Goal: Task Accomplishment & Management: Complete application form

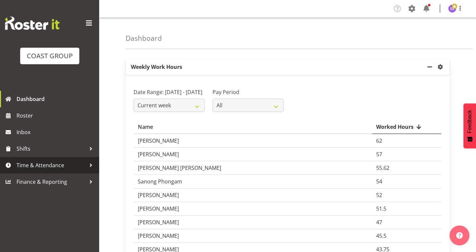
click at [58, 159] on link "Time & Attendance" at bounding box center [49, 165] width 99 height 17
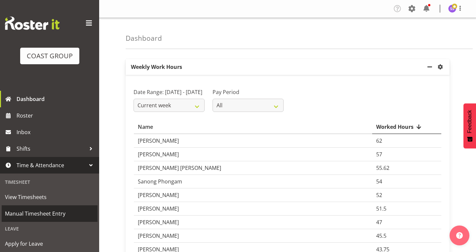
click at [53, 216] on span "Manual Timesheet Entry" at bounding box center [49, 213] width 89 height 10
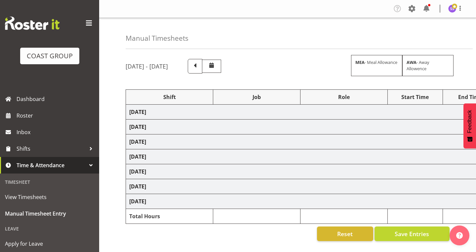
click at [88, 26] on span at bounding box center [89, 23] width 11 height 11
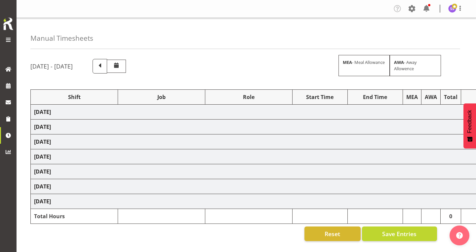
scroll to position [0, 14]
select select "1352"
select select "69"
select select "3"
select select "1352"
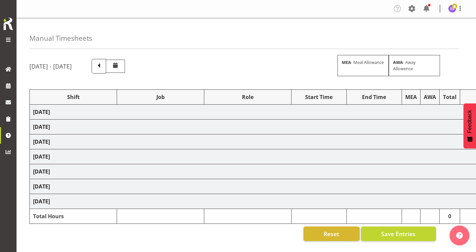
select select "69"
select select "1352"
select select "69"
select select "1352"
select select "69"
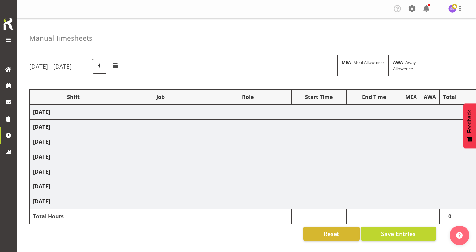
select select "1352"
select select "69"
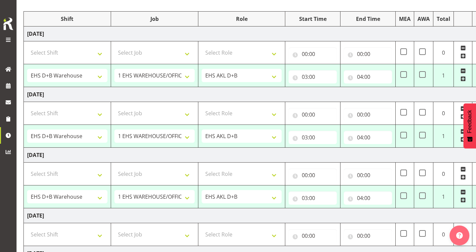
scroll to position [91, 0]
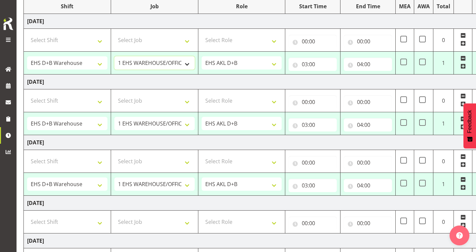
click at [185, 62] on select "1 Carlton Events 1 Carlton Hamilton 1 Carlton Wellington 1 EHS WAREHOUSE/OFFICE…" at bounding box center [154, 62] width 80 height 13
select select "10237"
click at [305, 64] on input "03:00" at bounding box center [313, 64] width 48 height 13
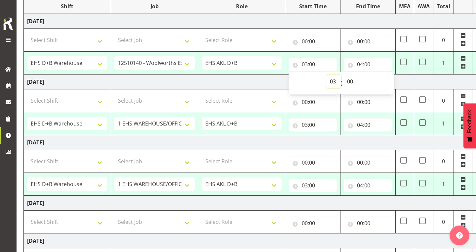
click at [334, 82] on select "00 01 02 03 04 05 06 07 08 09 10 11 12 13 14 15 16 17 18 19 20 21 22 23" at bounding box center [333, 81] width 15 height 13
select select "5"
type input "05:00"
click at [351, 81] on select "00 01 02 03 04 05 06 07 08 09 10 11 12 13 14 15 16 17 18 19 20 21 22 23 24 25 2…" at bounding box center [351, 81] width 15 height 13
select select "30"
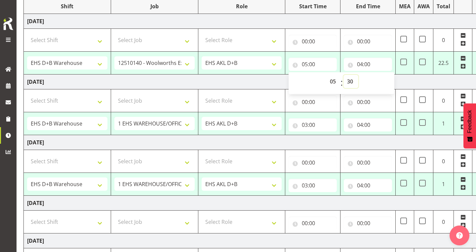
type input "05:30"
click at [362, 63] on input "04:00" at bounding box center [368, 64] width 48 height 13
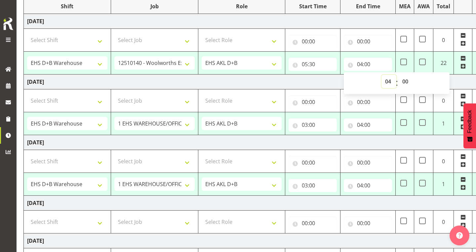
click at [389, 80] on select "00 01 02 03 04 05 06 07 08 09 10 11 12 13 14 15 16 17 18 19 20 21 22 23" at bounding box center [389, 81] width 15 height 13
select select "12"
type input "12:00"
click at [463, 67] on span at bounding box center [463, 66] width 5 height 5
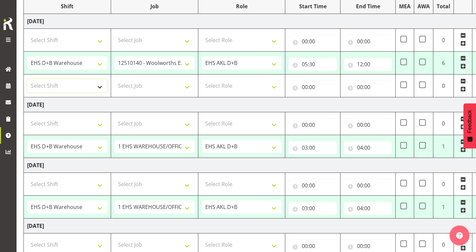
click at [62, 88] on select "Select Shift # Fieldays--Milwaukee. # Install Hutchwilco Boat Show at ASG. #AKL…" at bounding box center [67, 85] width 80 height 13
select select "1352"
click at [149, 84] on select "Select Job 1 Carlton Events 1 Carlton Hamilton 1 Carlton Wellington 1 EHS WAREH…" at bounding box center [154, 85] width 80 height 13
select select "10517"
click at [240, 85] on select "Select Role EHS AKL D+B" at bounding box center [242, 85] width 80 height 13
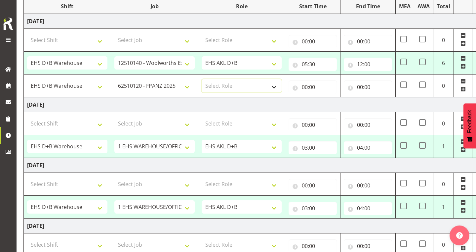
select select "194"
click at [305, 86] on input "00:00" at bounding box center [313, 86] width 48 height 13
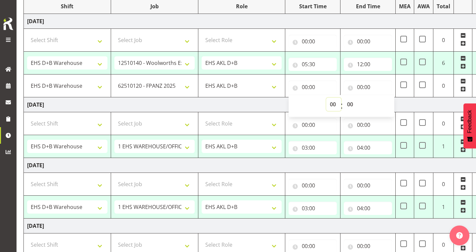
click at [332, 105] on select "00 01 02 03 04 05 06 07 08 09 10 11 12 13 14 15 16 17 18 19 20 21 22 23" at bounding box center [333, 104] width 15 height 13
select select "12"
type input "12:00"
click at [361, 85] on input "00:00" at bounding box center [368, 86] width 48 height 13
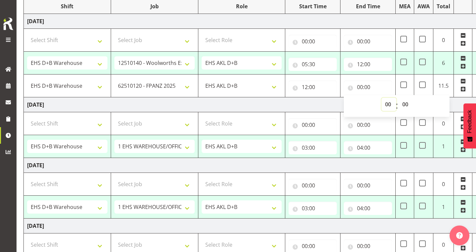
click at [390, 105] on select "00 01 02 03 04 05 06 07 08 09 10 11 12 13 14 15 16 17 18 19 20 21 22 23" at bounding box center [389, 104] width 15 height 13
select select "15"
type input "15:00"
click at [330, 158] on td "Friday 3rd October 2025" at bounding box center [255, 165] width 463 height 15
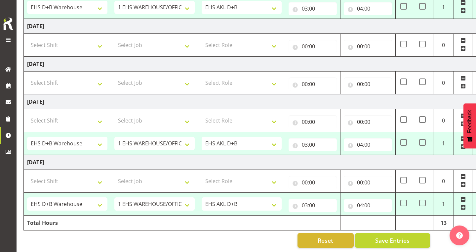
scroll to position [291, 0]
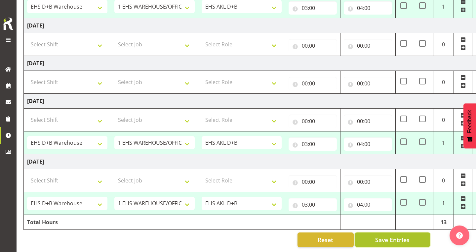
click at [365, 239] on button "Save Entries" at bounding box center [392, 239] width 75 height 15
select select "1352"
select select "10237"
type input "05:30"
type input "12:00"
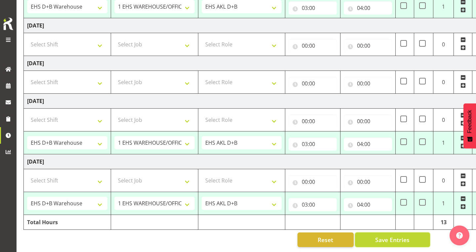
select select "10517"
type input "12:00"
type input "15:00"
select select "1352"
select select "69"
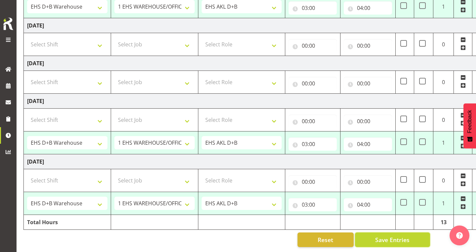
type input "03:00"
type input "04:00"
select select "1352"
select select "69"
type input "03:00"
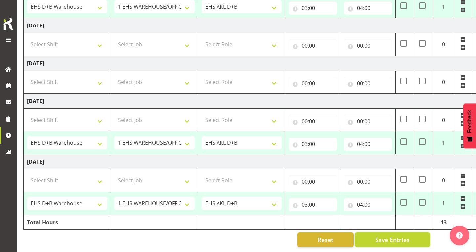
type input "04:00"
select select "1352"
select select "69"
type input "03:00"
type input "04:00"
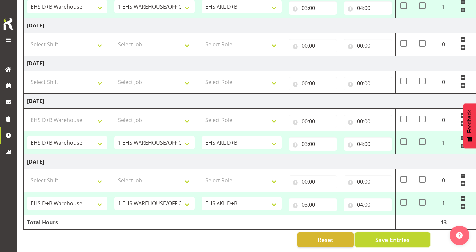
select select "1352"
select select "69"
type input "03:00"
type input "04:00"
select select "1352"
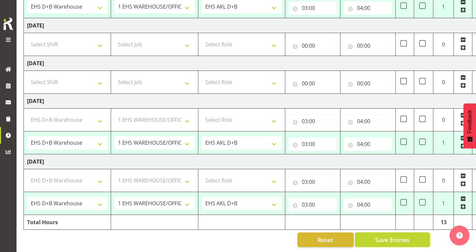
select select "69"
select select "1352"
select select "69"
select select "1352"
select select "69"
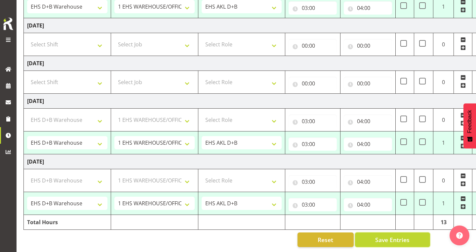
select select "1352"
select select "69"
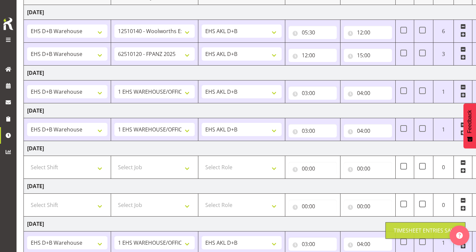
scroll to position [79, 0]
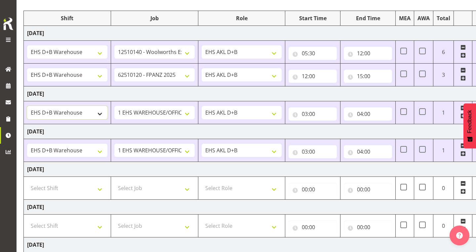
click at [96, 113] on select "# Fieldays--Milwaukee. # Install Hutchwilco Boat Show at ASG. #AKL Bunnings Tra…" at bounding box center [67, 112] width 80 height 13
select select "24997"
click at [151, 112] on select "1 Carlton Events 1 Carlton Hamilton 1 Carlton Wellington 1 EHS WAREHOUSE/OFFICE…" at bounding box center [154, 112] width 80 height 13
select select "10237"
click at [310, 115] on input "03:00" at bounding box center [313, 113] width 48 height 13
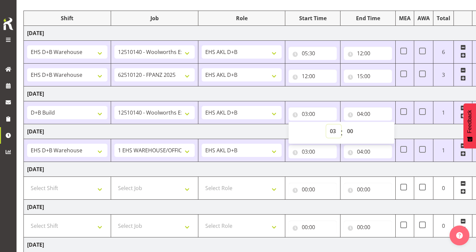
click at [334, 131] on select "00 01 02 03 04 05 06 07 08 09 10 11 12 13 14 15 16 17 18 19 20 21 22 23" at bounding box center [333, 130] width 15 height 13
select select "5"
type input "05:00"
click at [353, 131] on select "00 01 02 03 04 05 06 07 08 09 10 11 12 13 14 15 16 17 18 19 20 21 22 23 24 25 2…" at bounding box center [351, 130] width 15 height 13
select select "30"
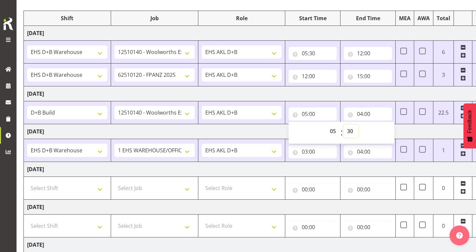
type input "05:30"
click at [361, 113] on input "04:00" at bounding box center [368, 113] width 48 height 13
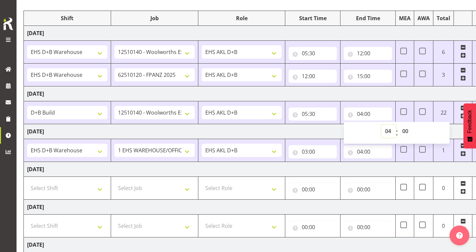
click at [389, 133] on select "00 01 02 03 04 05 06 07 08 09 10 11 12 13 14 15 16 17 18 19 20 21 22 23" at bounding box center [389, 130] width 15 height 13
select select "16"
type input "16:00"
click at [258, 135] on td "Friday 3rd October 2025" at bounding box center [255, 131] width 463 height 15
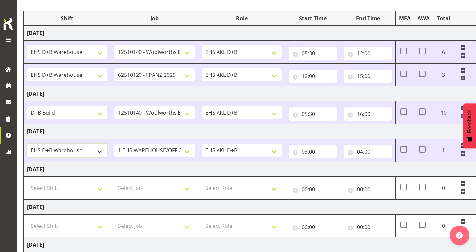
click at [83, 150] on select "# Fieldays--Milwaukee. # Install Hutchwilco Boat Show at ASG. #AKL Bunnings Tra…" at bounding box center [67, 150] width 80 height 13
select select "24997"
click at [152, 151] on select "1 Carlton Events 1 Carlton Hamilton 1 Carlton Wellington 1 EHS WAREHOUSE/OFFICE…" at bounding box center [154, 150] width 80 height 13
select select "10237"
click at [313, 151] on input "03:00" at bounding box center [313, 151] width 48 height 13
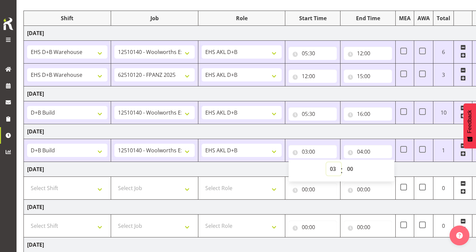
click at [333, 170] on select "00 01 02 03 04 05 06 07 08 09 10 11 12 13 14 15 16 17 18 19 20 21 22 23" at bounding box center [333, 168] width 15 height 13
select select "6"
type input "06:00"
click at [364, 154] on input "04:00" at bounding box center [368, 151] width 48 height 13
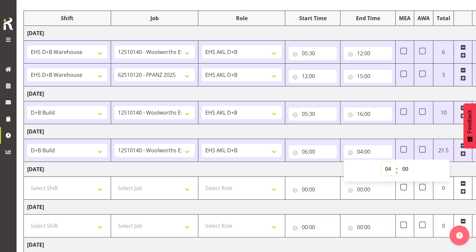
click at [387, 167] on select "00 01 02 03 04 05 06 07 08 09 10 11 12 13 14 15 16 17 18 19 20 21 22 23" at bounding box center [389, 168] width 15 height 13
select select "16"
type input "16:00"
click at [322, 166] on td "Saturday 4th October 2025" at bounding box center [255, 169] width 463 height 15
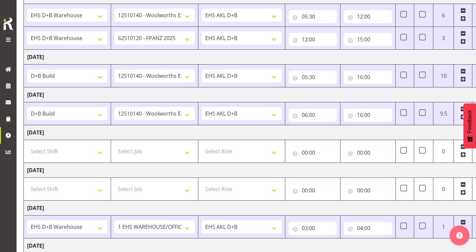
scroll to position [177, 0]
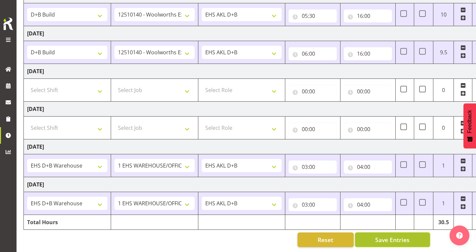
click at [364, 238] on button "Save Entries" at bounding box center [392, 239] width 75 height 15
click at [77, 90] on select "Select Shift # Fieldays--Milwaukee. # Install Hutchwilco Boat Show at ASG. #AKL…" at bounding box center [67, 89] width 80 height 13
select select "1352"
click at [141, 93] on select "Select Job 1 Carlton Events 1 Carlton Hamilton 1 Carlton Wellington 1 EHS WAREH…" at bounding box center [154, 89] width 80 height 13
select select "10121"
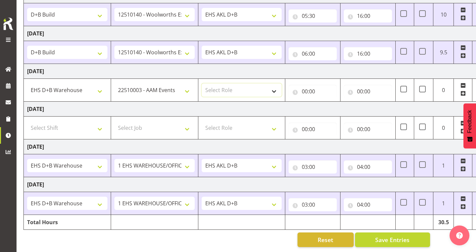
click at [231, 93] on select "Select Role EHS AKL D+B" at bounding box center [242, 89] width 80 height 13
select select "194"
click at [305, 91] on input "00:00" at bounding box center [313, 91] width 48 height 13
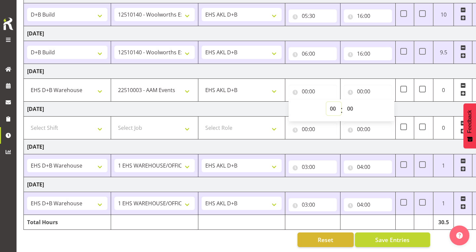
click at [334, 110] on select "00 01 02 03 04 05 06 07 08 09 10 11 12 13 14 15 16 17 18 19 20 21 22 23" at bounding box center [333, 108] width 15 height 13
select select "6"
type input "06:00"
click at [363, 93] on input "00:00" at bounding box center [368, 91] width 48 height 13
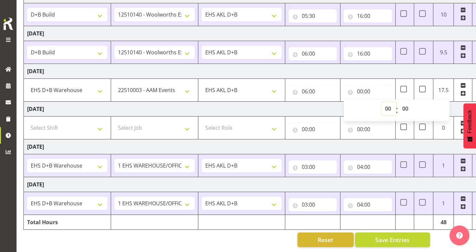
click at [386, 109] on select "00 01 02 03 04 05 06 07 08 09 10 11 12 13 14 15 16 17 18 19 20 21 22 23" at bounding box center [389, 108] width 15 height 13
select select "8"
type input "08:00"
click at [464, 92] on span at bounding box center [463, 93] width 5 height 5
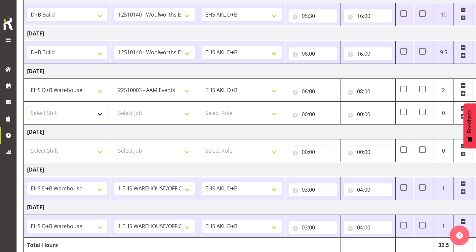
click at [97, 113] on select "Select Shift # Fieldays--Milwaukee. # Install Hutchwilco Boat Show at ASG. #AKL…" at bounding box center [67, 112] width 80 height 13
select select "1352"
click at [139, 111] on select "Select Job 1 Carlton Events 1 Carlton Hamilton 1 Carlton Wellington 1 EHS WAREH…" at bounding box center [154, 112] width 80 height 13
select select "10512"
click at [228, 112] on select "Select Role EHS AKL D+B" at bounding box center [242, 112] width 80 height 13
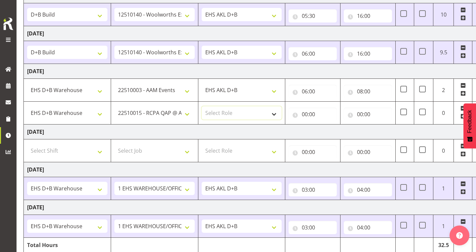
select select "194"
click at [307, 113] on input "00:00" at bounding box center [313, 113] width 48 height 13
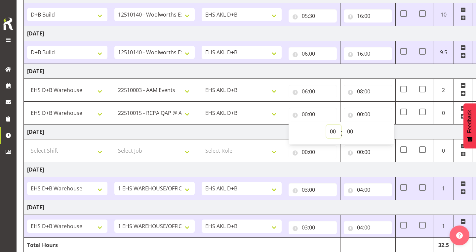
click at [333, 132] on select "00 01 02 03 04 05 06 07 08 09 10 11 12 13 14 15 16 17 18 19 20 21 22 23" at bounding box center [333, 131] width 15 height 13
select select "8"
type input "08:00"
click at [361, 115] on input "00:00" at bounding box center [368, 113] width 48 height 13
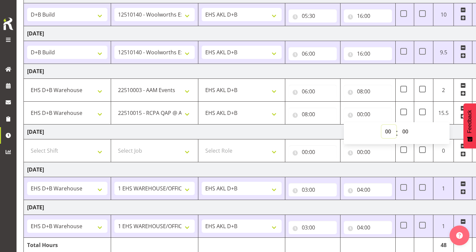
click at [388, 131] on select "00 01 02 03 04 05 06 07 08 09 10 11 12 13 14 15 16 17 18 19 20 21 22 23" at bounding box center [389, 131] width 15 height 13
select select "11"
type input "11:00"
click at [322, 135] on td "Sunday 5th October 2025" at bounding box center [255, 131] width 463 height 15
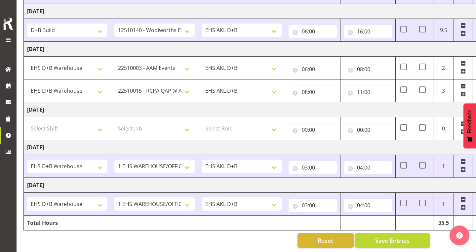
scroll to position [199, 0]
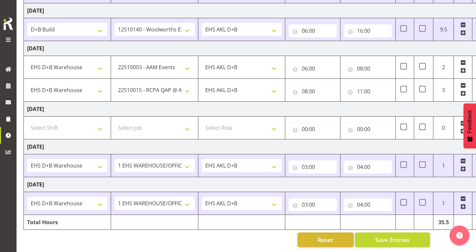
click at [462, 93] on span at bounding box center [463, 93] width 5 height 5
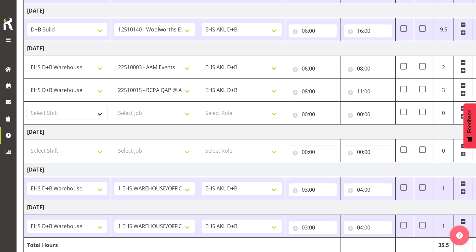
click at [55, 117] on select "Select Shift # Fieldays--Milwaukee. # Install Hutchwilco Boat Show at ASG. #AKL…" at bounding box center [67, 112] width 80 height 13
select select "1352"
click at [144, 114] on select "Select Job 1 Carlton Events 1 Carlton Hamilton 1 Carlton Wellington 1 EHS WAREH…" at bounding box center [154, 112] width 80 height 13
select select "8995"
click at [233, 114] on select "Select Role EHS AKL D+B" at bounding box center [242, 112] width 80 height 13
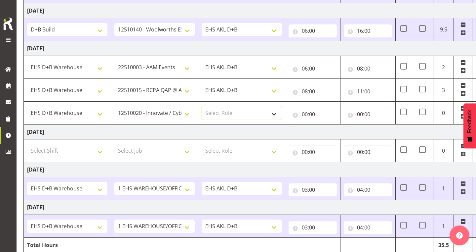
select select "194"
click at [307, 116] on input "00:00" at bounding box center [313, 113] width 48 height 13
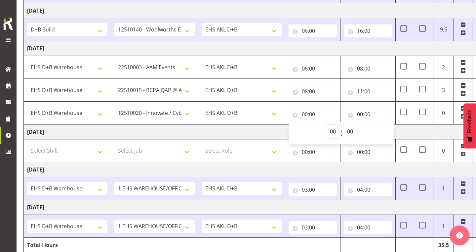
click at [337, 131] on select "00 01 02 03 04 05 06 07 08 09 10 11 12 13 14 15 16 17 18 19 20 21 22 23" at bounding box center [333, 131] width 15 height 13
select select "11"
type input "11:00"
click at [362, 115] on input "00:00" at bounding box center [368, 113] width 48 height 13
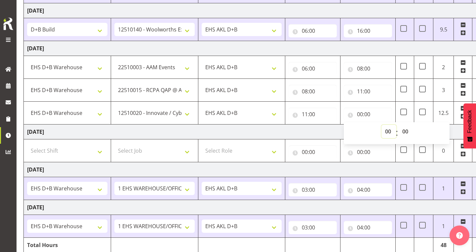
click at [386, 129] on select "00 01 02 03 04 05 06 07 08 09 10 11 12 13 14 15 16 17 18 19 20 21 22 23" at bounding box center [389, 131] width 15 height 13
select select "12"
type input "12:00"
click at [308, 131] on td "Sunday 5th October 2025" at bounding box center [255, 131] width 463 height 15
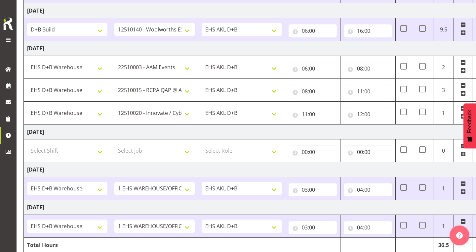
scroll to position [222, 0]
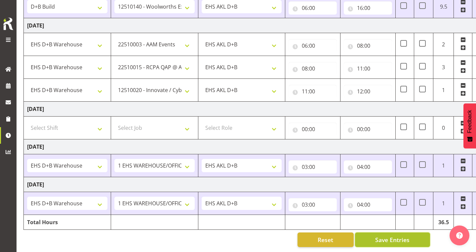
click at [368, 239] on button "Save Entries" at bounding box center [392, 239] width 75 height 15
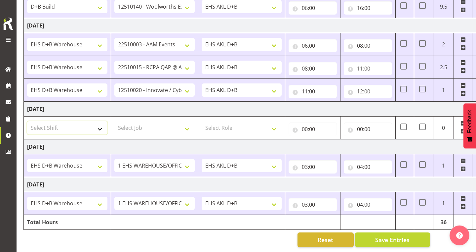
click at [87, 128] on select "Select Shift # Fieldays--Milwaukee. # Install Hutchwilco Boat Show at ASG. #AKL…" at bounding box center [67, 127] width 80 height 13
select select "1352"
click at [167, 128] on select "Select Job 1 Carlton Events 1 Carlton Hamilton 1 Carlton Wellington 1 EHS WAREH…" at bounding box center [154, 127] width 80 height 13
select select "9028"
click at [220, 125] on select "Select Role EHS AKL D+B" at bounding box center [242, 127] width 80 height 13
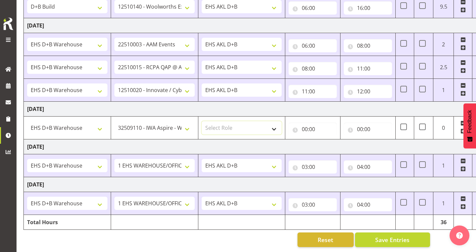
select select "194"
click at [304, 126] on input "00:00" at bounding box center [313, 128] width 48 height 13
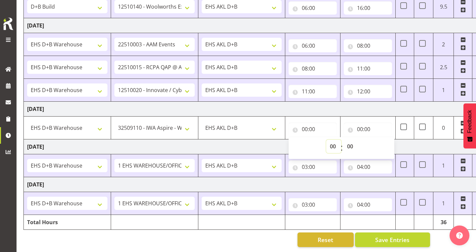
click at [333, 145] on select "00 01 02 03 04 05 06 07 08 09 10 11 12 13 14 15 16 17 18 19 20 21 22 23" at bounding box center [333, 146] width 15 height 13
select select "6"
type input "06:00"
click at [354, 148] on select "00 01 02 03 04 05 06 07 08 09 10 11 12 13 14 15 16 17 18 19 20 21 22 23 24 25 2…" at bounding box center [351, 146] width 15 height 13
select select "30"
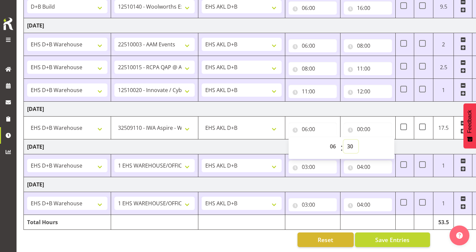
type input "06:30"
click at [362, 129] on input "00:00" at bounding box center [368, 128] width 48 height 13
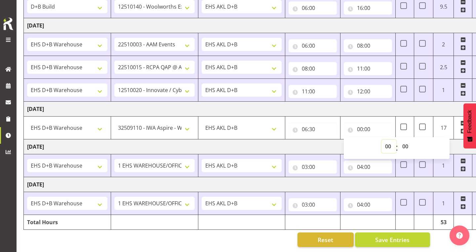
click at [388, 145] on select "00 01 02 03 04 05 06 07 08 09 10 11 12 13 14 15 16 17 18 19 20 21 22 23" at bounding box center [389, 146] width 15 height 13
select select "8"
type input "08:00"
click at [329, 112] on td "Sunday 5th October 2025" at bounding box center [255, 109] width 463 height 15
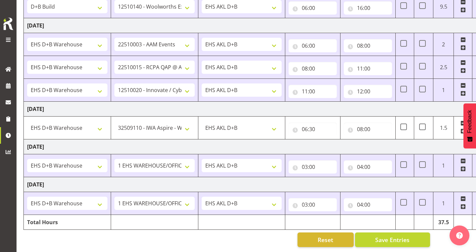
scroll to position [181, 0]
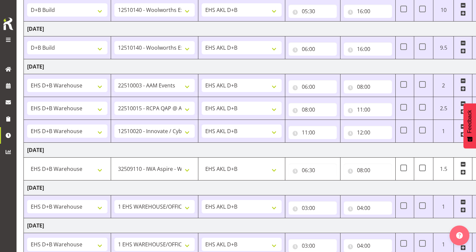
click at [463, 172] on span at bounding box center [463, 171] width 5 height 5
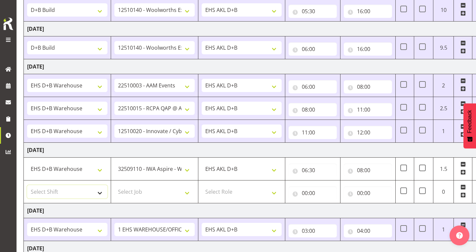
click at [84, 193] on select "Select Shift # Fieldays--Milwaukee. # Install Hutchwilco Boat Show at ASG. #AKL…" at bounding box center [67, 191] width 80 height 13
select select "1352"
click at [143, 187] on select "Select Job 1 Carlton Events 1 Carlton Hamilton 1 Carlton Wellington 1 EHS WAREH…" at bounding box center [154, 191] width 80 height 13
select select "10121"
click at [214, 196] on select "Select Role EHS AKL D+B" at bounding box center [242, 191] width 80 height 13
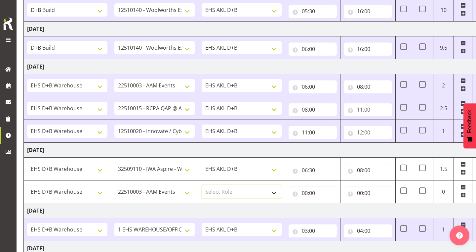
select select "194"
click at [307, 191] on input "00:00" at bounding box center [313, 192] width 48 height 13
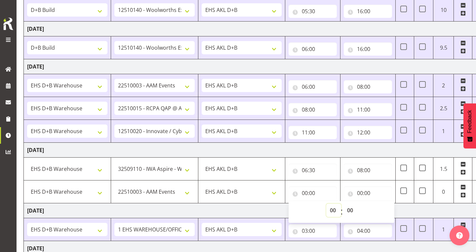
click at [332, 212] on select "00 01 02 03 04 05 06 07 08 09 10 11 12 13 14 15 16 17 18 19 20 21 22 23" at bounding box center [333, 209] width 15 height 13
select select "8"
type input "08:00"
click at [359, 192] on input "00:00" at bounding box center [368, 192] width 48 height 13
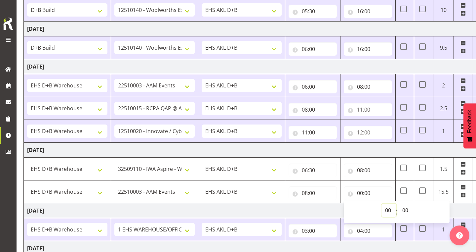
click at [386, 209] on select "00 01 02 03 04 05 06 07 08 09 10 11 12 13 14 15 16 17 18 19 20 21 22 23" at bounding box center [389, 209] width 15 height 13
select select "10"
type input "10:00"
click at [464, 195] on span at bounding box center [463, 194] width 5 height 5
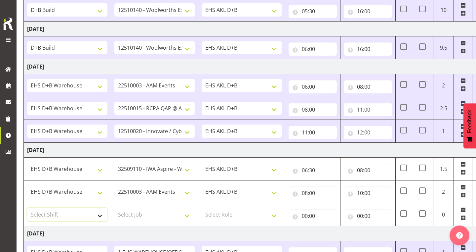
click at [70, 213] on select "Select Shift # Fieldays--Milwaukee. # Install Hutchwilco Boat Show at ASG. #AKL…" at bounding box center [67, 214] width 80 height 13
click at [153, 209] on select "Select Job 1 Carlton Events 1 Carlton Hamilton 1 Carlton Wellington 1 EHS WAREH…" at bounding box center [154, 214] width 80 height 13
click at [79, 213] on select "# Fieldays--Milwaukee. # Install Hutchwilco Boat Show at ASG. #AKL Bunnings Tra…" at bounding box center [67, 214] width 80 height 13
select select "24997"
click at [156, 214] on select "Select Job 1 Carlton Events 1 Carlton Hamilton 1 Carlton Wellington 1 EHS WAREH…" at bounding box center [154, 214] width 80 height 13
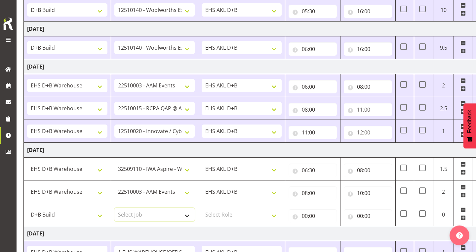
select select "10237"
click at [214, 213] on select "Select Role EHS AKL D+B" at bounding box center [242, 214] width 80 height 13
select select "194"
click at [308, 214] on input "00:00" at bounding box center [313, 215] width 48 height 13
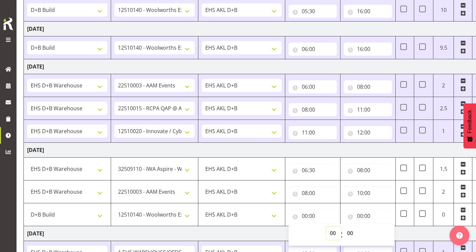
click at [333, 232] on select "00 01 02 03 04 05 06 07 08 09 10 11 12 13 14 15 16 17 18 19 20 21 22 23" at bounding box center [333, 232] width 15 height 13
select select "10"
type input "10:00"
click at [364, 217] on input "00:00" at bounding box center [368, 215] width 48 height 13
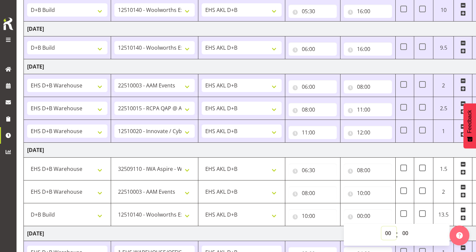
click at [387, 232] on select "00 01 02 03 04 05 06 07 08 09 10 11 12 13 14 15 16 17 18 19 20 21 22 23" at bounding box center [389, 232] width 15 height 13
select select "17"
type input "17:00"
click at [370, 146] on td "Sunday 5th October 2025" at bounding box center [255, 150] width 463 height 15
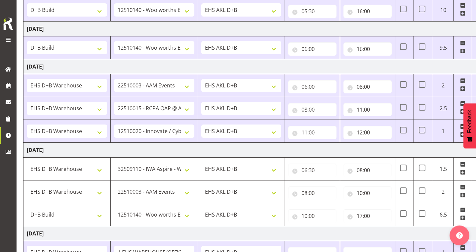
scroll to position [0, 25]
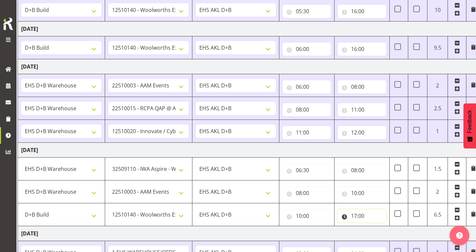
click at [355, 216] on input "17:00" at bounding box center [362, 215] width 48 height 13
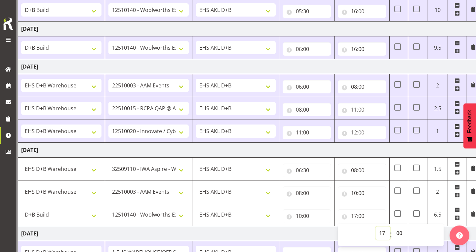
click at [382, 233] on select "00 01 02 03 04 05 06 07 08 09 10 11 12 13 14 15 16 17 18 19 20 21 22 23" at bounding box center [383, 232] width 15 height 13
select select "14"
type input "14:00"
click at [381, 233] on select "00 01 02 03 04 05 06 07 08 09 10 11 12 13 14 15 16 17 18 19 20 21 22 23" at bounding box center [383, 232] width 15 height 13
select select "18"
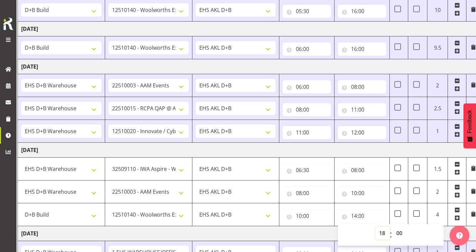
type input "18:00"
click at [320, 229] on td "Monday 6th October 2025" at bounding box center [249, 233] width 463 height 15
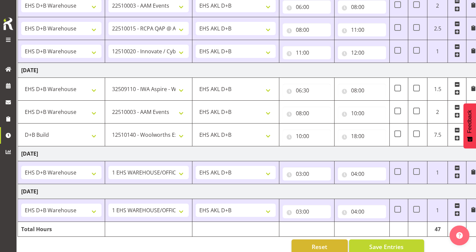
scroll to position [268, 0]
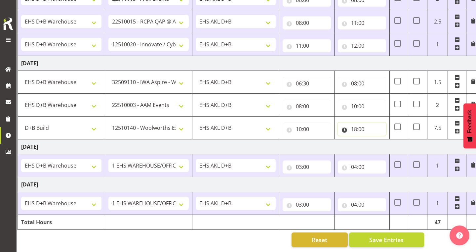
click at [356, 131] on input "18:00" at bounding box center [362, 128] width 48 height 13
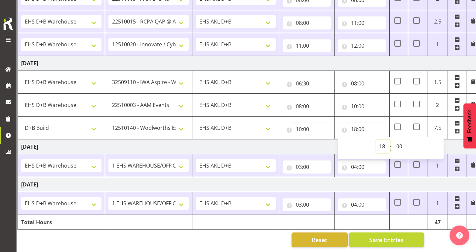
click at [381, 144] on select "00 01 02 03 04 05 06 07 08 09 10 11 12 13 14 15 16 17 18 19 20 21 22 23" at bounding box center [383, 146] width 15 height 13
select select "16"
click at [311, 140] on td "Monday 6th October 2025" at bounding box center [249, 146] width 463 height 15
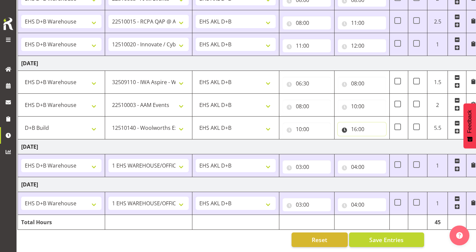
click at [364, 127] on input "16:00" at bounding box center [362, 128] width 48 height 13
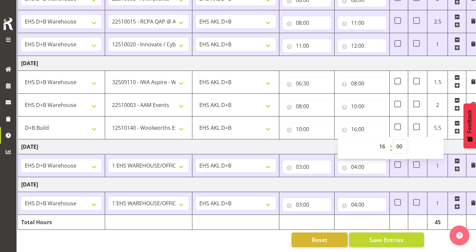
click at [400, 146] on select "00 01 02 03 04 05 06 07 08 09 10 11 12 13 14 15 16 17 18 19 20 21 22 23 24 25 2…" at bounding box center [400, 146] width 15 height 13
click at [324, 143] on td "Monday 6th October 2025" at bounding box center [249, 146] width 463 height 15
type input "16:30"
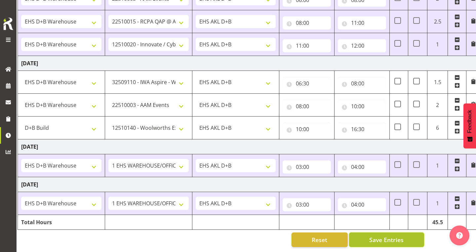
click at [362, 237] on button "Save Entries" at bounding box center [386, 239] width 75 height 15
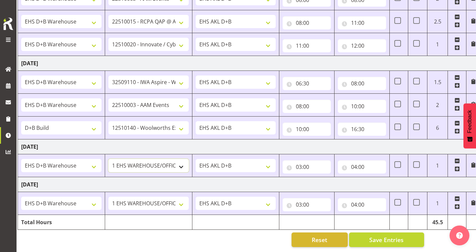
click at [130, 167] on select "1 Carlton Events 1 Carlton Hamilton 1 Carlton Wellington 1 EHS WAREHOUSE/OFFICE…" at bounding box center [148, 165] width 80 height 13
select select "10237"
click at [74, 166] on select "# Fieldays--Milwaukee. # Install Hutchwilco Boat Show at ASG. #AKL Bunnings Tra…" at bounding box center [61, 165] width 80 height 13
select select "24997"
click at [305, 165] on input "03:00" at bounding box center [307, 166] width 48 height 13
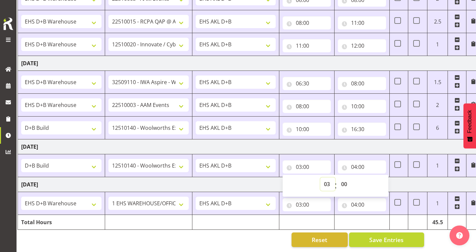
click at [328, 185] on select "00 01 02 03 04 05 06 07 08 09 10 11 12 13 14 15 16 17 18 19 20 21 22 23" at bounding box center [328, 183] width 15 height 13
select select "5"
type input "05:00"
click at [345, 185] on select "00 01 02 03 04 05 06 07 08 09 10 11 12 13 14 15 16 17 18 19 20 21 22 23 24 25 2…" at bounding box center [345, 183] width 15 height 13
select select "30"
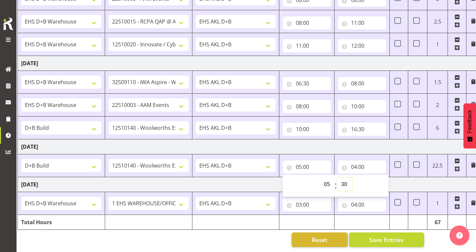
type input "05:30"
click at [357, 166] on input "04:00" at bounding box center [362, 166] width 48 height 13
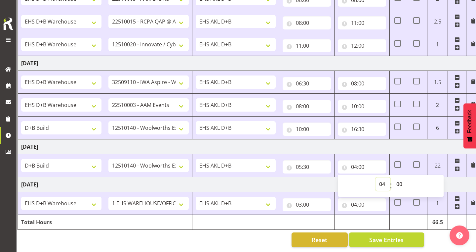
click at [383, 184] on select "00 01 02 03 04 05 06 07 08 09 10 11 12 13 14 15 16 17 18 19 20 21 22 23" at bounding box center [383, 183] width 15 height 13
select select "14"
type input "14:00"
click at [457, 169] on span at bounding box center [457, 168] width 5 height 5
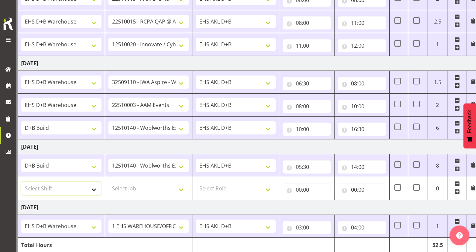
click at [45, 185] on select "Select Shift # Fieldays--Milwaukee. # Install Hutchwilco Boat Show at ASG. #AKL…" at bounding box center [61, 188] width 80 height 13
select select "1352"
click at [127, 187] on select "Select Job 1 Carlton Events 1 Carlton Hamilton 1 Carlton Wellington 1 EHS WAREH…" at bounding box center [148, 188] width 80 height 13
select select "10121"
click at [212, 188] on select "Select Role EHS AKL D+B" at bounding box center [236, 188] width 80 height 13
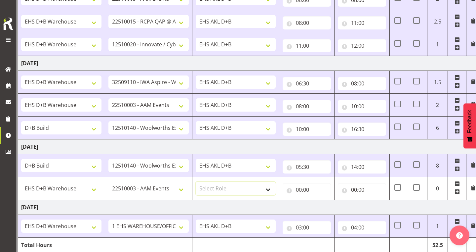
select select "194"
click at [308, 187] on input "00:00" at bounding box center [307, 189] width 48 height 13
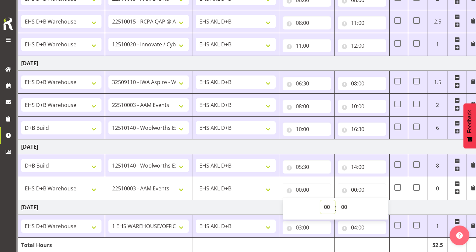
click at [330, 207] on select "00 01 02 03 04 05 06 07 08 09 10 11 12 13 14 15 16 17 18 19 20 21 22 23" at bounding box center [328, 206] width 15 height 13
select select "14"
type input "14:00"
click at [353, 190] on input "00:00" at bounding box center [362, 189] width 48 height 13
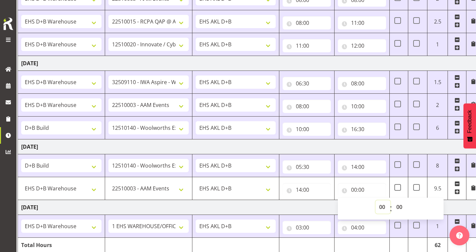
click at [387, 208] on select "00 01 02 03 04 05 06 07 08 09 10 11 12 13 14 15 16 17 18 19 20 21 22 23" at bounding box center [383, 206] width 15 height 13
select select "15"
click at [400, 208] on select "00 01 02 03 04 05 06 07 08 09 10 11 12 13 14 15 16 17 18 19 20 21 22 23 24 25 2…" at bounding box center [400, 206] width 15 height 13
click at [295, 198] on td "14:00 00 01 02 03 04 05 06 07 08 09 10 11 12 13 14 15 16 17 18 19 20 21 22 23 :…" at bounding box center [306, 188] width 55 height 23
type input "15:30"
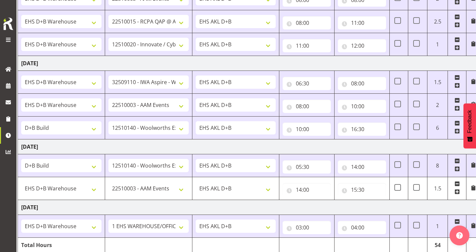
scroll to position [291, 0]
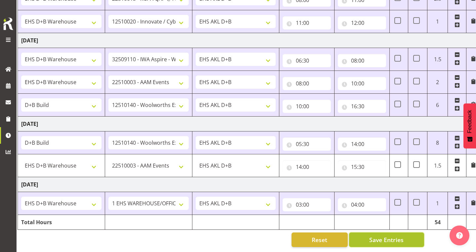
click at [364, 235] on button "Save Entries" at bounding box center [386, 239] width 75 height 15
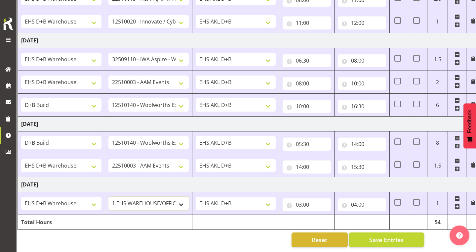
click at [141, 203] on select "1 Carlton Events 1 Carlton Hamilton 1 Carlton Wellington 1 EHS WAREHOUSE/OFFICE…" at bounding box center [148, 202] width 80 height 13
select select "9028"
click at [300, 206] on input "03:00" at bounding box center [307, 204] width 48 height 13
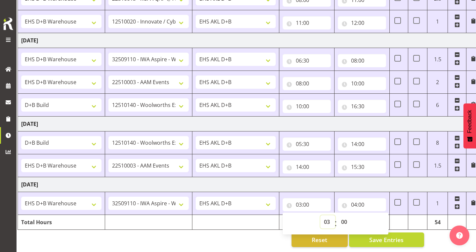
click at [326, 223] on select "00 01 02 03 04 05 06 07 08 09 10 11 12 13 14 15 16 17 18 19 20 21 22 23" at bounding box center [328, 221] width 15 height 13
select select "5"
type input "05:00"
click at [348, 217] on select "00 01 02 03 04 05 06 07 08 09 10 11 12 13 14 15 16 17 18 19 20 21 22 23 24 25 2…" at bounding box center [345, 221] width 15 height 13
select select "30"
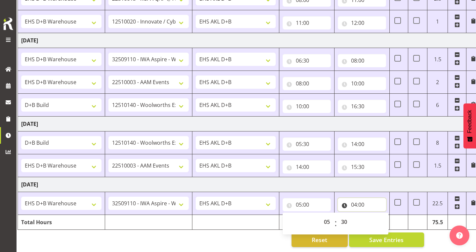
type input "05:30"
click at [357, 203] on input "04:00" at bounding box center [362, 204] width 48 height 13
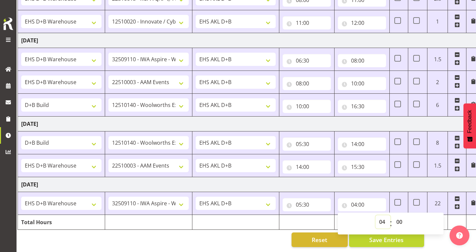
click at [383, 221] on select "00 01 02 03 04 05 06 07 08 09 10 11 12 13 14 15 16 17 18 19 20 21 22 23" at bounding box center [383, 221] width 15 height 13
select select "10"
type input "10:00"
click at [351, 186] on td "Tuesday 7th October 2025" at bounding box center [249, 184] width 463 height 15
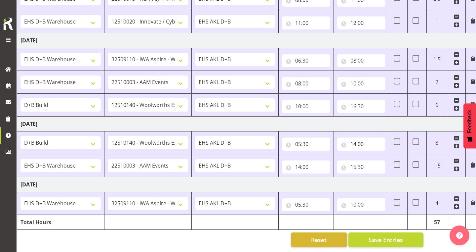
scroll to position [0, 26]
click at [457, 207] on span at bounding box center [456, 206] width 5 height 5
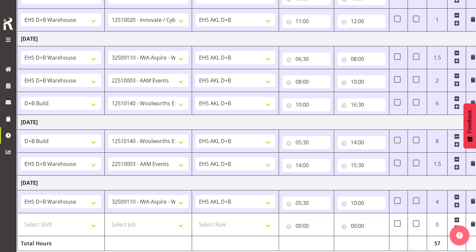
scroll to position [314, 0]
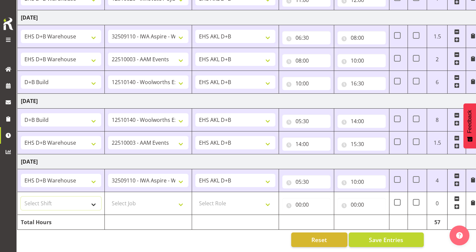
click at [81, 202] on select "Select Shift # Fieldays--Milwaukee. # Install Hutchwilco Boat Show at ASG. #AKL…" at bounding box center [61, 202] width 80 height 13
select select "1352"
click at [137, 205] on select "Select Job 1 Carlton Events 1 Carlton Hamilton 1 Carlton Wellington 1 EHS WAREH…" at bounding box center [148, 202] width 80 height 13
select select "8654"
click at [215, 205] on select "Select Role EHS AKL D+B" at bounding box center [235, 202] width 80 height 13
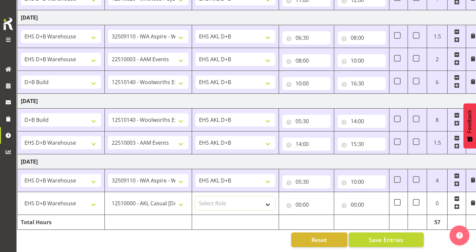
select select "194"
click at [304, 204] on input "00:00" at bounding box center [306, 204] width 48 height 13
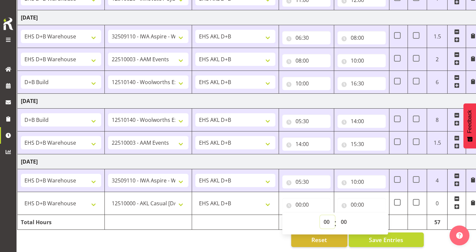
click at [327, 220] on select "00 01 02 03 04 05 06 07 08 09 10 11 12 13 14 15 16 17 18 19 20 21 22 23" at bounding box center [327, 221] width 15 height 13
select select "10"
type input "10:00"
click at [353, 202] on input "00:00" at bounding box center [362, 204] width 48 height 13
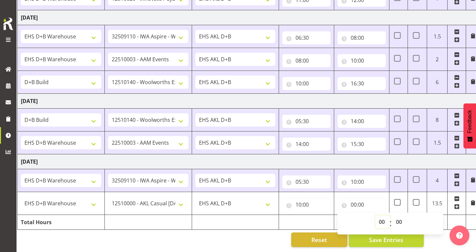
click at [383, 223] on select "00 01 02 03 04 05 06 07 08 09 10 11 12 13 14 15 16 17 18 19 20 21 22 23" at bounding box center [382, 221] width 15 height 13
select select "12"
type input "12:00"
click at [383, 157] on td "Tuesday 7th October 2025" at bounding box center [249, 161] width 463 height 15
click at [457, 206] on span at bounding box center [456, 206] width 5 height 5
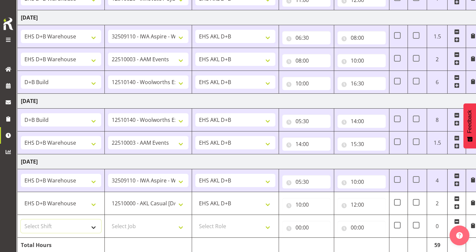
click at [54, 224] on select "Select Shift # Fieldays--Milwaukee. # Install Hutchwilco Boat Show at ASG. #AKL…" at bounding box center [61, 225] width 80 height 13
select select "1352"
click at [136, 223] on select "Select Job 1 Carlton Events 1 Carlton Hamilton 1 Carlton Wellington 1 EHS WAREH…" at bounding box center [148, 225] width 80 height 13
select select "10649"
click at [237, 230] on select "Select Role EHS AKL D+B" at bounding box center [235, 225] width 80 height 13
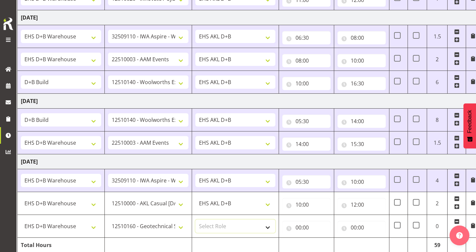
select select "194"
click at [295, 225] on input "00:00" at bounding box center [306, 227] width 48 height 13
click at [328, 242] on select "00 01 02 03 04 05 06 07 08 09 10 11 12 13 14 15 16 17 18 19 20 21 22 23" at bounding box center [327, 244] width 15 height 13
select select "12"
type input "12:00"
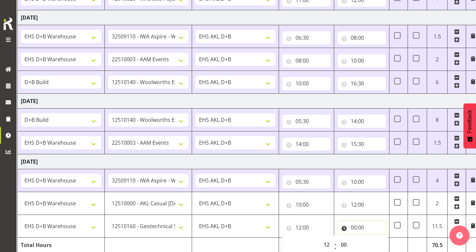
click at [353, 224] on input "00:00" at bounding box center [362, 227] width 48 height 13
click at [383, 244] on select "00 01 02 03 04 05 06 07 08 09 10 11 12 13 14 15 16 17 18 19 20 21 22 23" at bounding box center [382, 244] width 15 height 13
click at [367, 154] on td "Tuesday 7th October 2025" at bounding box center [249, 161] width 463 height 15
type input "15:00"
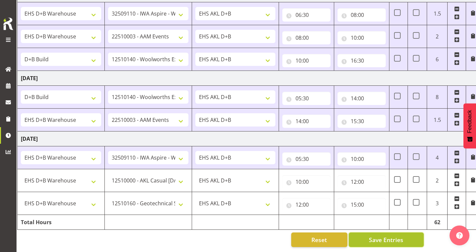
click at [361, 236] on button "Save Entries" at bounding box center [386, 239] width 75 height 15
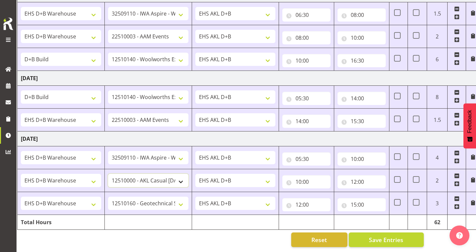
click at [168, 184] on select "1 Carlton Events 1 Carlton Hamilton 1 Carlton Wellington 1 EHS WAREHOUSE/OFFICE…" at bounding box center [148, 180] width 80 height 13
select select "10291"
click at [372, 237] on span "Save Entries" at bounding box center [386, 239] width 34 height 9
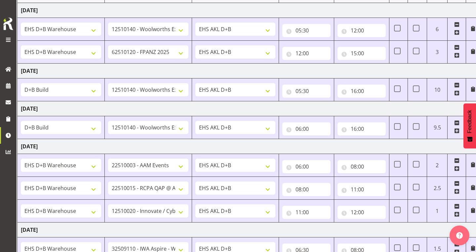
scroll to position [108, 0]
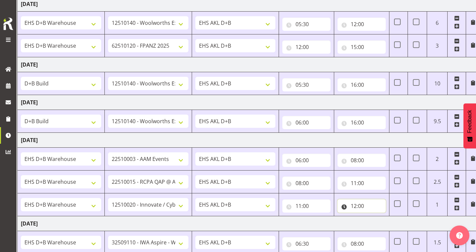
click at [362, 205] on input "12:00" at bounding box center [362, 205] width 48 height 13
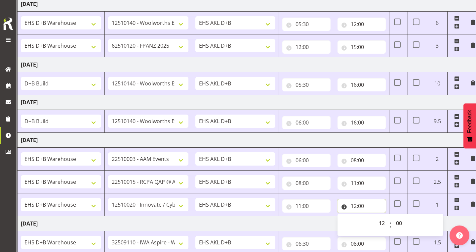
click at [362, 205] on input "12:00" at bounding box center [362, 205] width 48 height 13
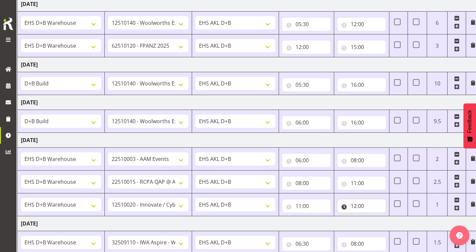
click at [362, 205] on input "12:00" at bounding box center [362, 205] width 48 height 13
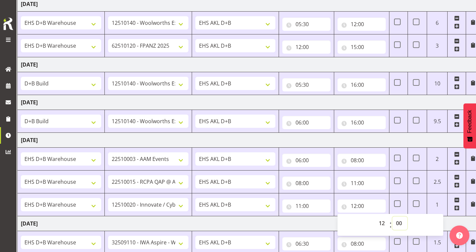
click at [400, 223] on select "00 01 02 03 04 05 06 07 08 09 10 11 12 13 14 15 16 17 18 19 20 21 22 23 24 25 2…" at bounding box center [400, 222] width 15 height 13
select select "30"
type input "12:30"
click at [315, 221] on td "Sunday 5th October 2025" at bounding box center [249, 223] width 463 height 15
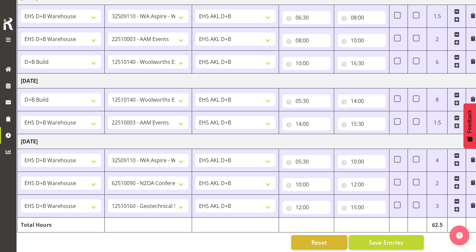
scroll to position [336, 0]
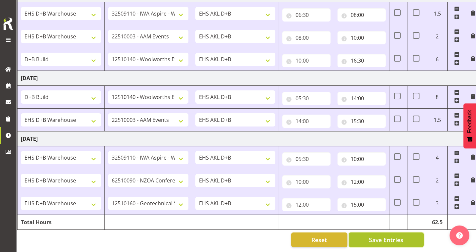
click at [373, 240] on span "Save Entries" at bounding box center [386, 239] width 34 height 9
click at [363, 239] on button "Save Entries" at bounding box center [386, 239] width 75 height 15
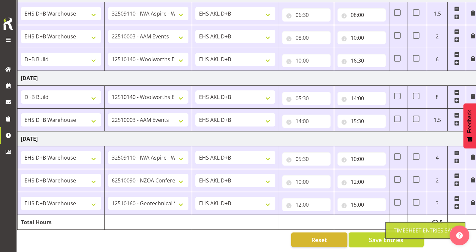
scroll to position [0, 0]
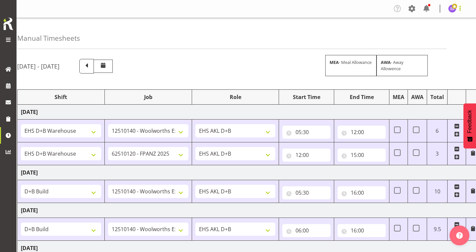
click at [461, 11] on span at bounding box center [460, 8] width 8 height 8
click at [427, 32] on link "Log Out" at bounding box center [433, 35] width 64 height 12
